Goal: Task Accomplishment & Management: Manage account settings

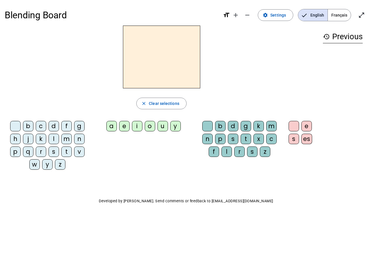
click at [236, 15] on mat-icon "add" at bounding box center [235, 15] width 7 height 7
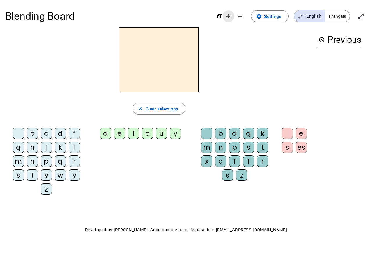
click at [248, 15] on div "Blending Board format_size add remove settings Settings English Français open_i…" at bounding box center [186, 16] width 362 height 22
click at [276, 15] on span "Settings" at bounding box center [272, 17] width 17 height 8
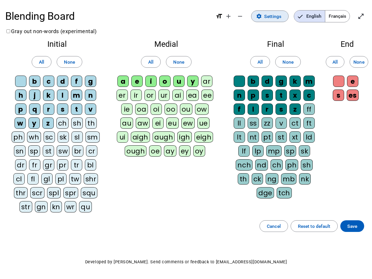
click at [313, 15] on span "English" at bounding box center [309, 16] width 31 height 12
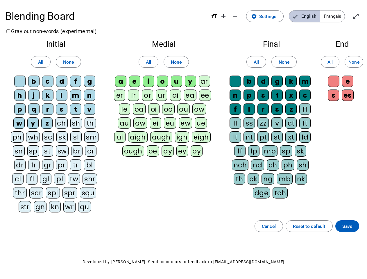
click at [339, 15] on span "Français" at bounding box center [332, 16] width 24 height 12
click at [339, 15] on span "Français" at bounding box center [328, 16] width 33 height 12
click at [362, 15] on span "Enter full screen" at bounding box center [356, 16] width 14 height 14
click at [161, 104] on letter-bubble "oi" at bounding box center [155, 111] width 14 height 14
click at [17, 127] on div "w" at bounding box center [18, 122] width 11 height 11
